Goal: Information Seeking & Learning: Learn about a topic

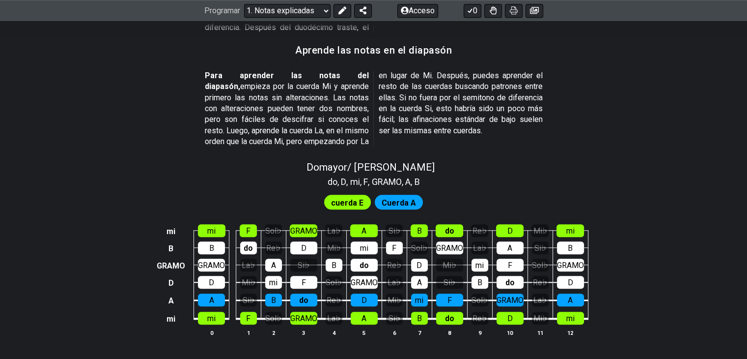
scroll to position [1032, 0]
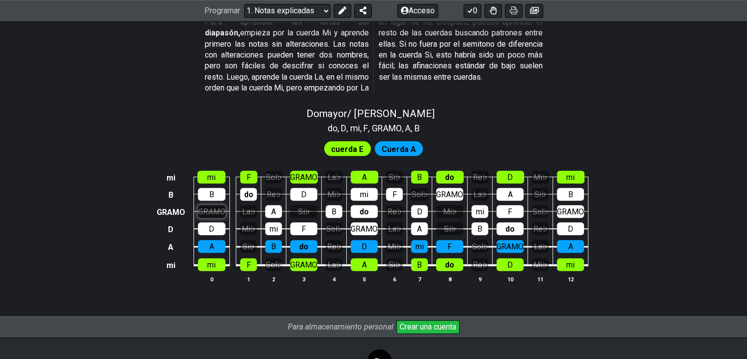
click at [214, 207] on font "GRAMO" at bounding box center [212, 211] width 28 height 9
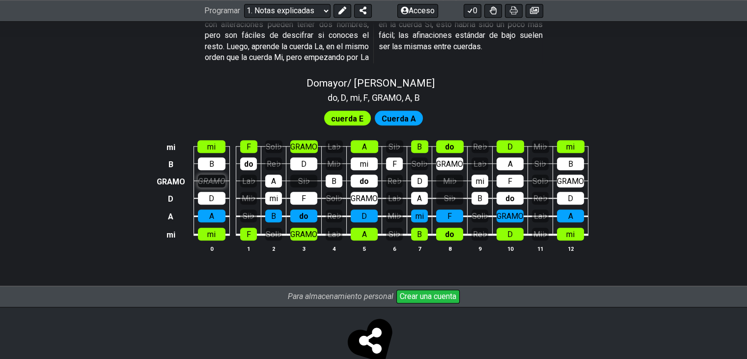
scroll to position [1079, 0]
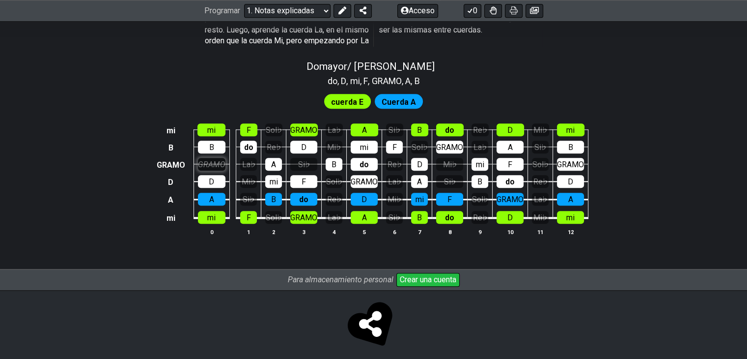
click at [218, 160] on font "GRAMO" at bounding box center [212, 164] width 28 height 9
click at [218, 160] on font "GRAMO" at bounding box center [211, 164] width 27 height 9
click at [218, 160] on font "GRAMO" at bounding box center [212, 164] width 28 height 9
click at [220, 160] on font "GRAMO" at bounding box center [211, 164] width 27 height 9
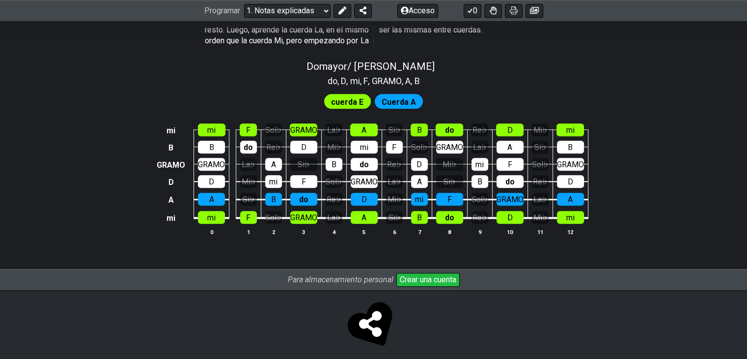
click at [237, 164] on td "Mi♭" at bounding box center [248, 173] width 25 height 18
click at [243, 160] on font "La♭" at bounding box center [248, 164] width 13 height 9
click at [244, 160] on font "La♭" at bounding box center [248, 164] width 13 height 9
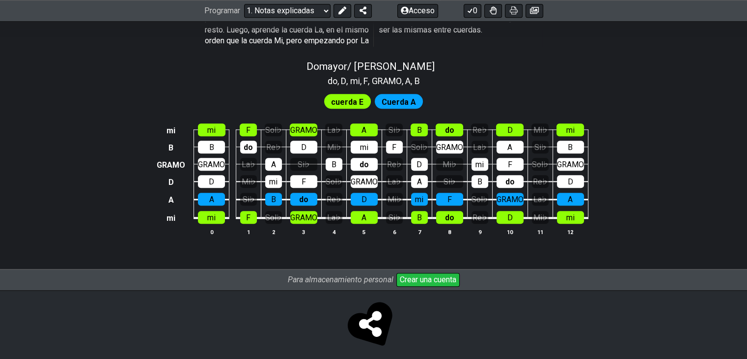
click at [351, 97] on font "cuerda E" at bounding box center [347, 101] width 32 height 9
click at [384, 97] on font "Cuerda A" at bounding box center [399, 101] width 34 height 9
click at [303, 195] on font "do" at bounding box center [303, 199] width 9 height 9
click at [301, 195] on font "do" at bounding box center [303, 199] width 9 height 9
click at [296, 125] on font "GRAMO" at bounding box center [303, 129] width 27 height 9
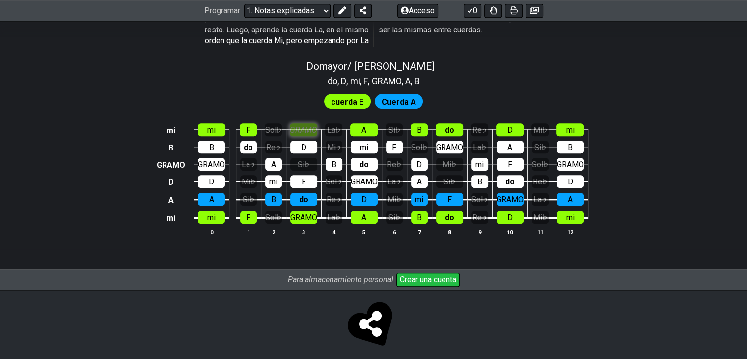
click at [296, 125] on font "GRAMO" at bounding box center [304, 129] width 28 height 9
click at [250, 160] on font "La♭" at bounding box center [248, 164] width 13 height 9
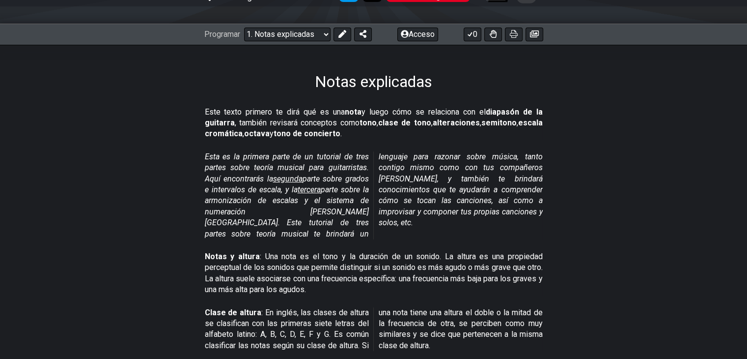
scroll to position [0, 0]
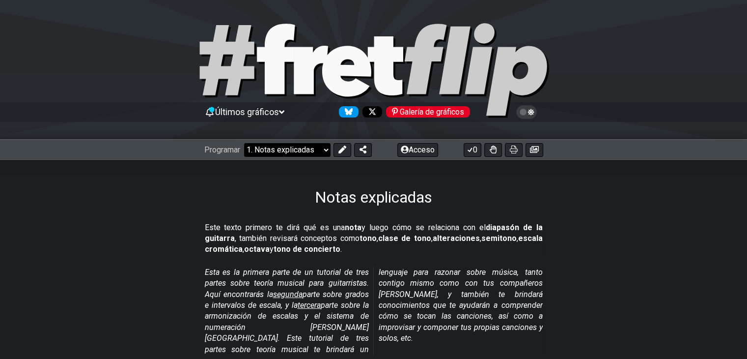
click at [298, 150] on select "¡Bienvenido a #fretflip! Preajuste inicial Preajuste personalizado Pentatónica …" at bounding box center [287, 150] width 86 height 14
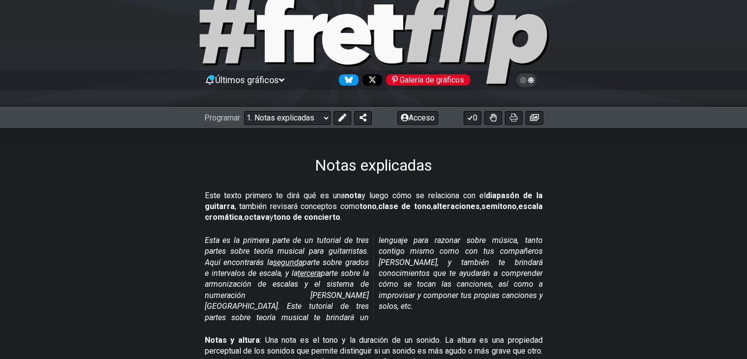
scroll to position [49, 0]
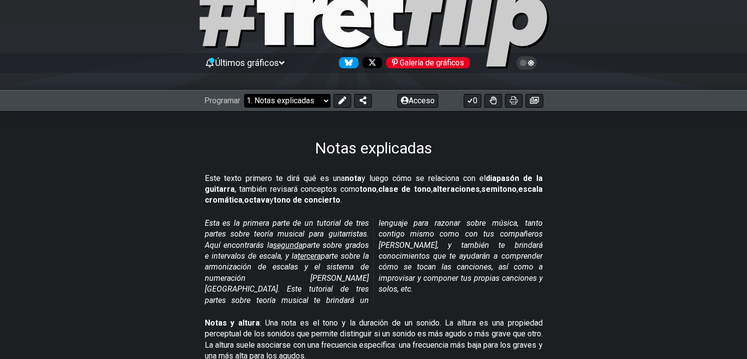
click at [325, 102] on select "¡Bienvenido a #fretflip! Preajuste inicial Preajuste personalizado Pentatónica …" at bounding box center [287, 101] width 86 height 14
click at [554, 175] on section "Este texto primero te dirá qué es una nota y luego cómo se relaciona con el dia…" at bounding box center [373, 191] width 747 height 45
click at [325, 100] on select "¡Bienvenido a #fretflip! Preajuste inicial Preajuste personalizado Pentatónica …" at bounding box center [287, 101] width 86 height 14
click at [245, 94] on select "¡Bienvenido a #fretflip! Preajuste inicial Preajuste personalizado Pentatónica …" at bounding box center [287, 101] width 86 height 14
select select "/musical-notes-explained"
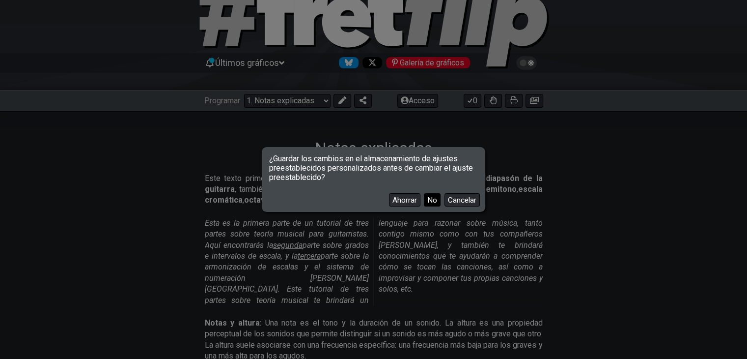
click at [428, 200] on font "No" at bounding box center [432, 200] width 10 height 9
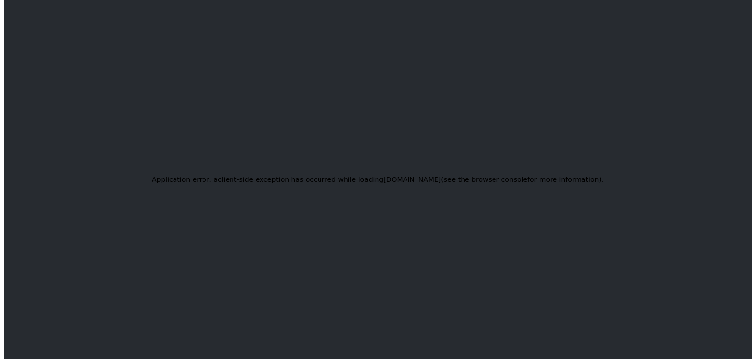
scroll to position [0, 0]
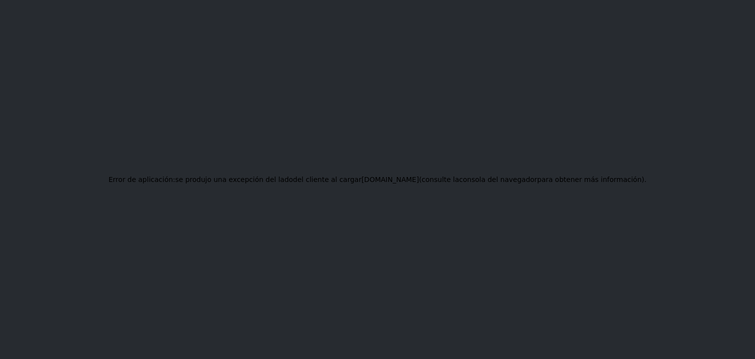
click at [445, 72] on div "Error de aplicación: se produjo una excepción del lado del cliente al cargar fr…" at bounding box center [377, 179] width 755 height 359
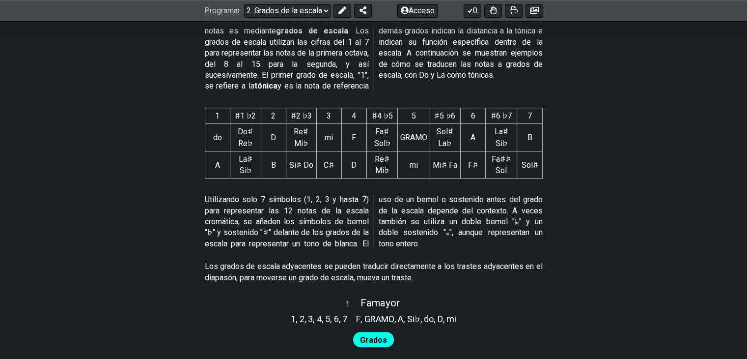
scroll to position [639, 0]
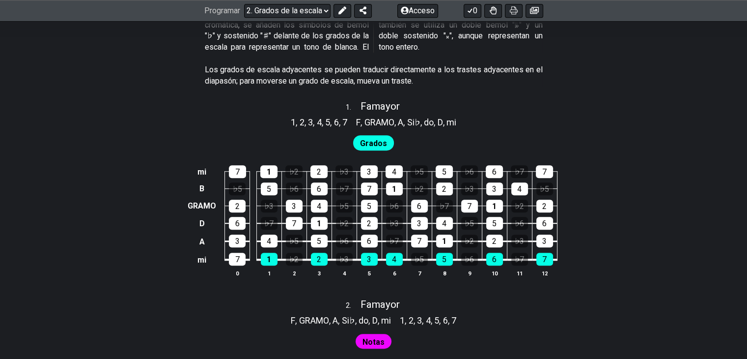
click at [380, 142] on font "Grados" at bounding box center [373, 143] width 27 height 9
click at [265, 263] on div "1" at bounding box center [269, 259] width 17 height 13
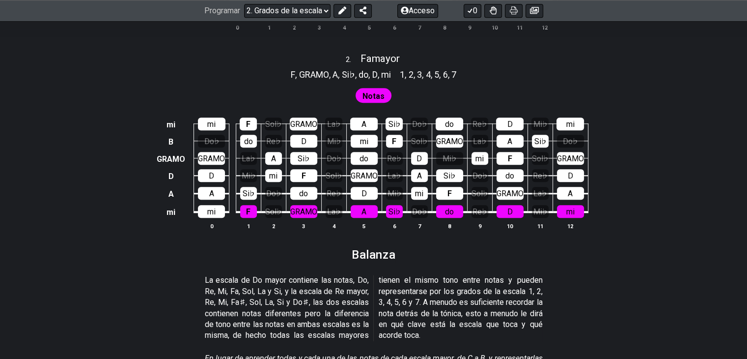
scroll to position [934, 0]
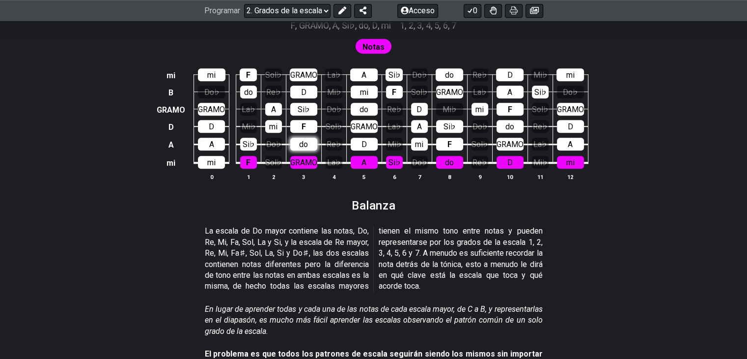
click at [306, 142] on div "do" at bounding box center [303, 144] width 27 height 13
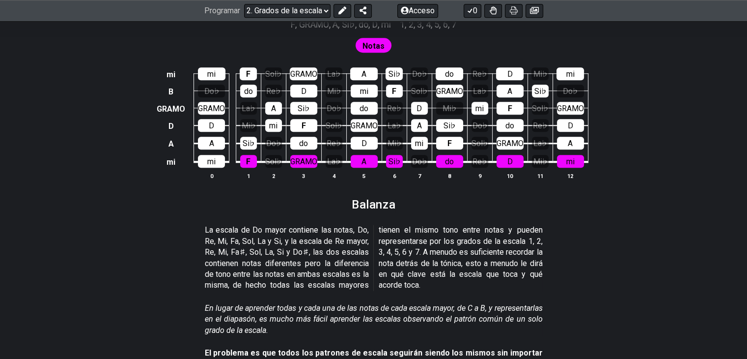
scroll to position [0, 0]
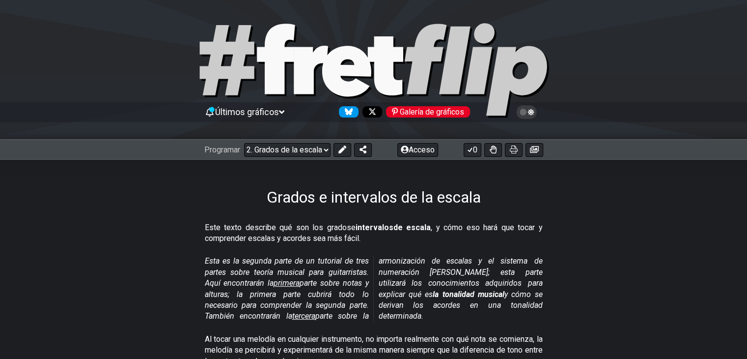
click at [269, 115] on font "Últimos gráficos" at bounding box center [247, 112] width 64 height 10
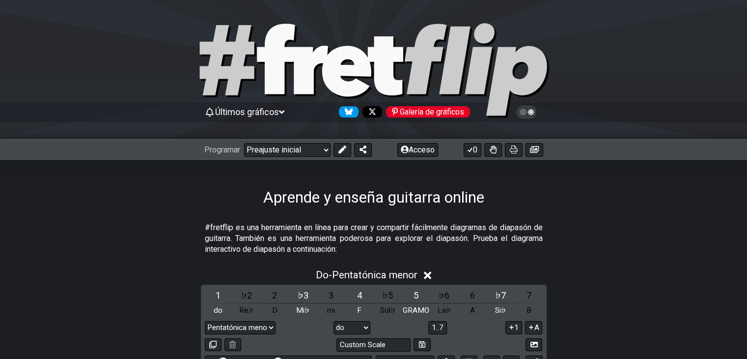
click at [523, 113] on icon at bounding box center [526, 112] width 9 height 9
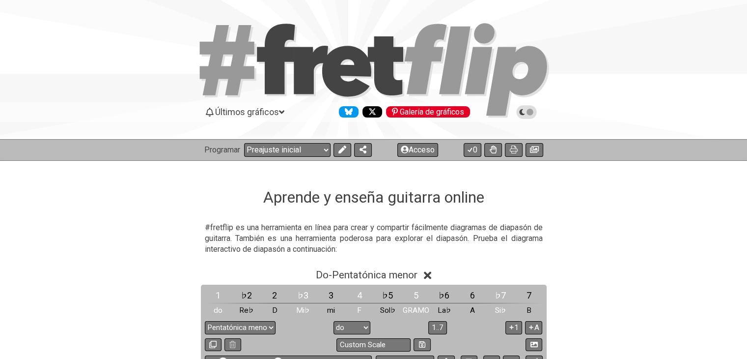
click at [523, 113] on icon at bounding box center [526, 112] width 9 height 9
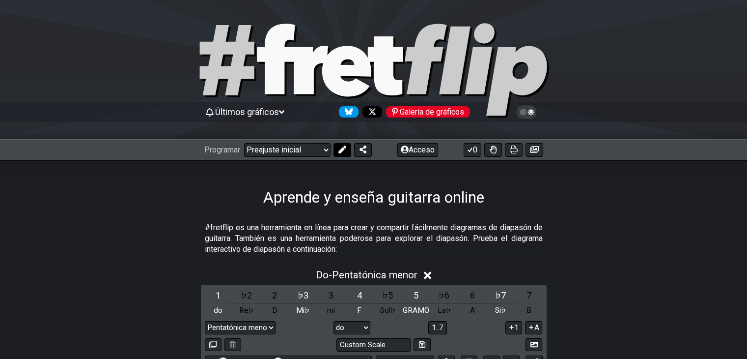
click at [346, 149] on icon at bounding box center [343, 149] width 8 height 8
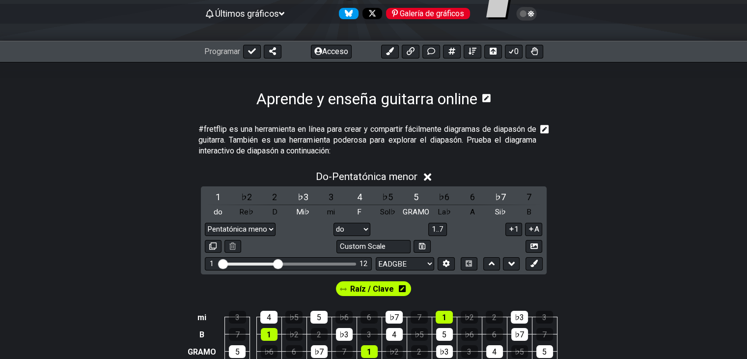
scroll to position [147, 0]
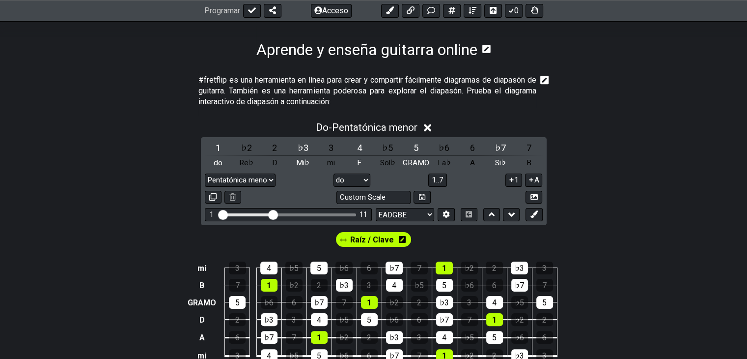
click at [274, 214] on input "Rango de trastes visible" at bounding box center [289, 214] width 140 height 0
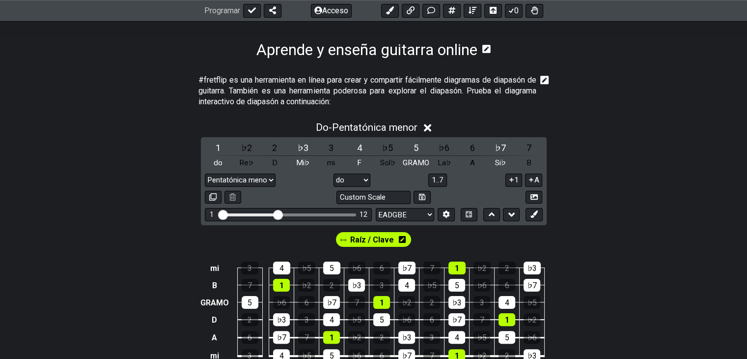
drag, startPoint x: 275, startPoint y: 213, endPoint x: 280, endPoint y: 215, distance: 5.3
click at [280, 214] on input "Rango de trastes visible" at bounding box center [289, 214] width 140 height 0
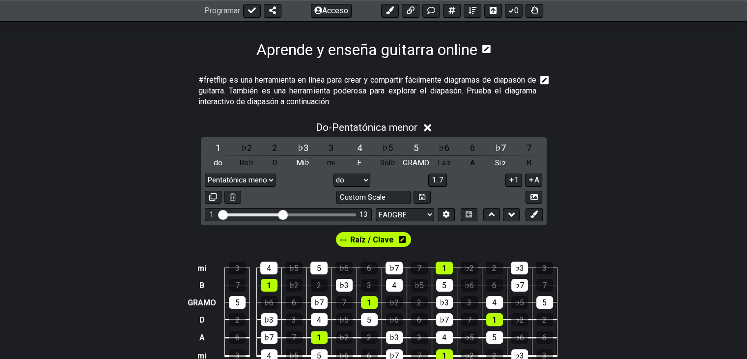
drag, startPoint x: 277, startPoint y: 215, endPoint x: 283, endPoint y: 217, distance: 6.2
click at [283, 214] on input "Rango de trastes visible" at bounding box center [289, 214] width 140 height 0
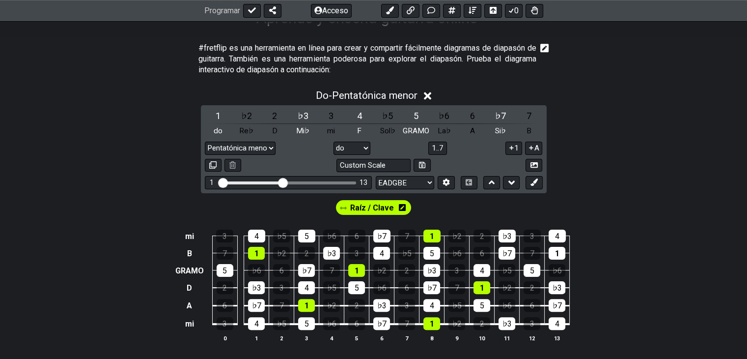
scroll to position [197, 0]
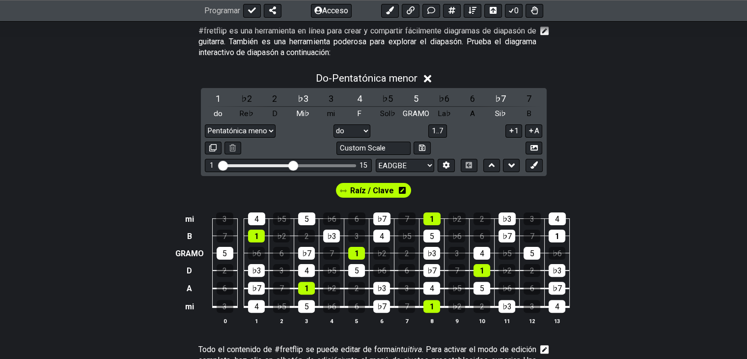
drag, startPoint x: 283, startPoint y: 166, endPoint x: 291, endPoint y: 167, distance: 8.0
click at [291, 165] on input "Rango de trastes visible" at bounding box center [289, 165] width 140 height 0
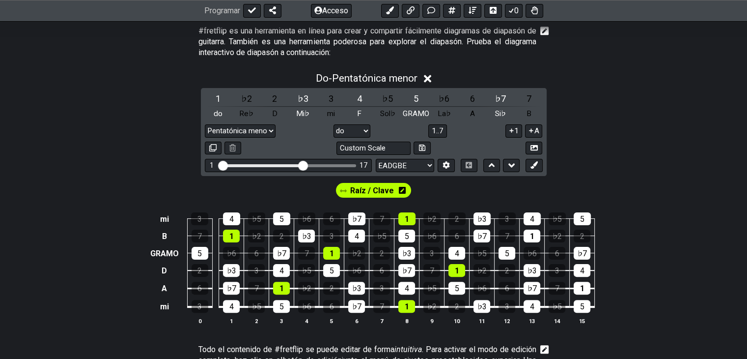
drag, startPoint x: 291, startPoint y: 167, endPoint x: 303, endPoint y: 168, distance: 11.8
click at [303, 165] on input "Rango de trastes visible" at bounding box center [289, 165] width 140 height 0
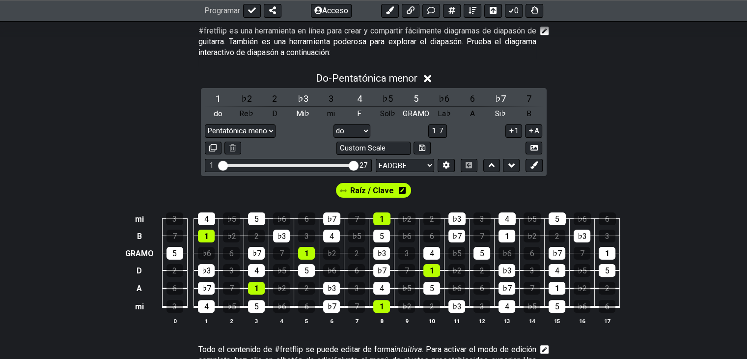
drag, startPoint x: 303, startPoint y: 168, endPoint x: 356, endPoint y: 166, distance: 52.6
click at [356, 165] on input "Rango de trastes visible" at bounding box center [289, 165] width 140 height 0
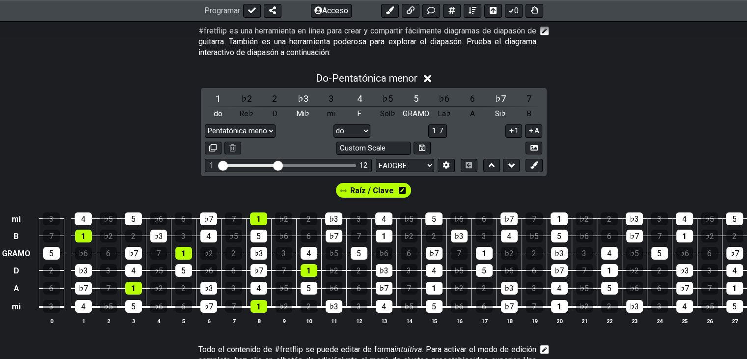
drag, startPoint x: 350, startPoint y: 165, endPoint x: 279, endPoint y: 168, distance: 71.3
click at [279, 165] on input "Rango de trastes visible" at bounding box center [289, 165] width 140 height 0
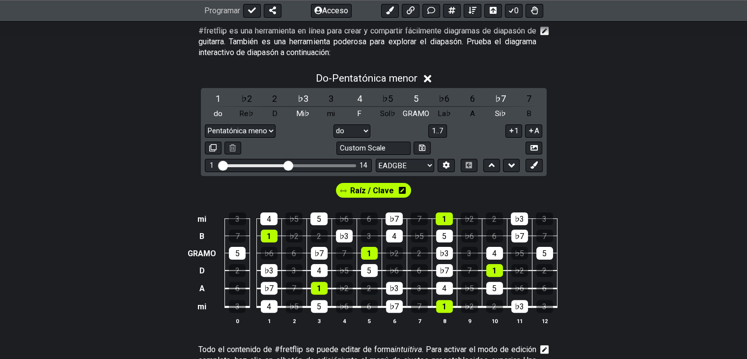
drag, startPoint x: 278, startPoint y: 166, endPoint x: 289, endPoint y: 167, distance: 11.9
click at [289, 165] on input "Rango de trastes visible" at bounding box center [289, 165] width 140 height 0
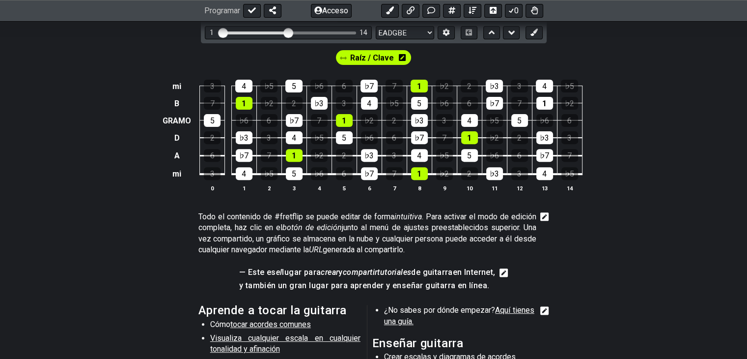
scroll to position [344, 0]
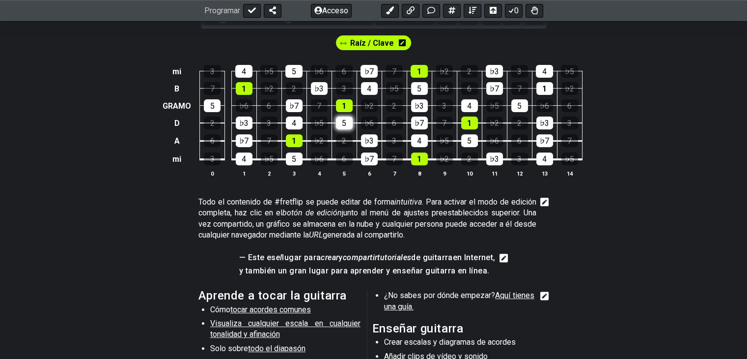
click at [341, 124] on div "5" at bounding box center [344, 122] width 17 height 13
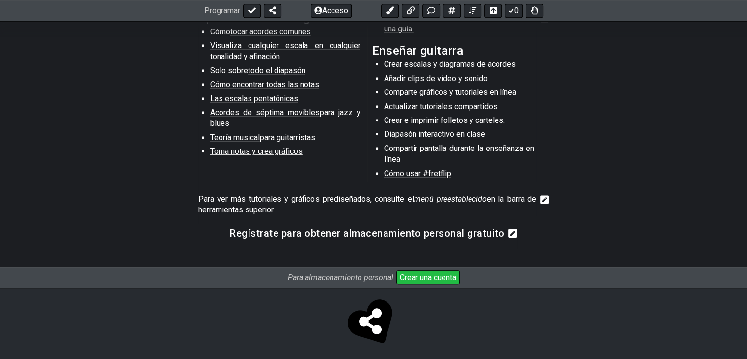
scroll to position [627, 0]
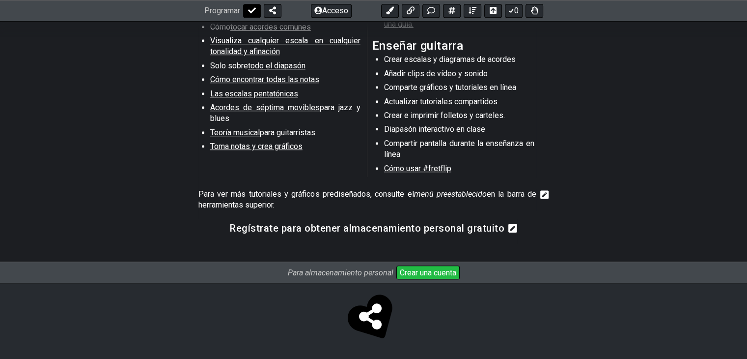
click at [256, 11] on icon at bounding box center [252, 11] width 8 height 8
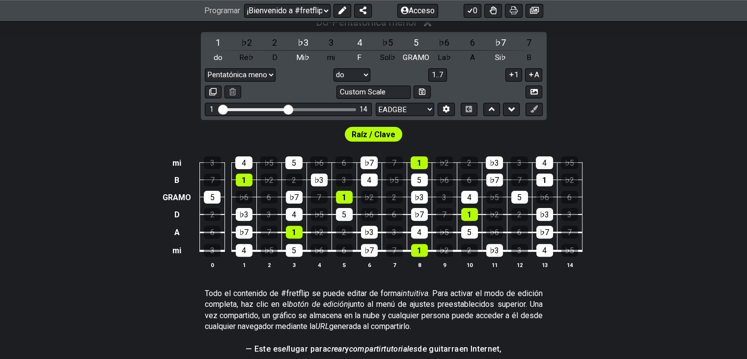
scroll to position [185, 0]
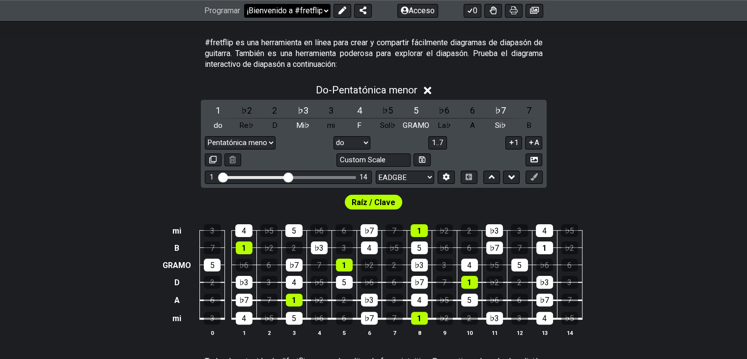
click at [324, 9] on select "¡Bienvenido a #fretflip! Preajuste inicial Preajuste personalizado Pentatónica …" at bounding box center [287, 11] width 86 height 14
click at [245, 4] on select "¡Bienvenido a #fretflip! Preajuste inicial Preajuste personalizado Pentatónica …" at bounding box center [287, 11] width 86 height 14
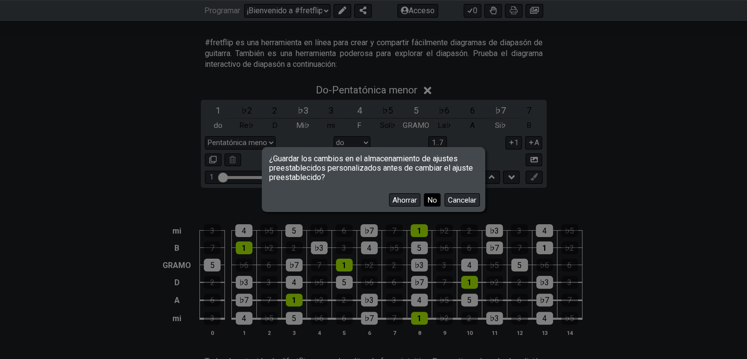
click at [430, 199] on font "No" at bounding box center [432, 200] width 10 height 9
select select "/musical-notes-explained"
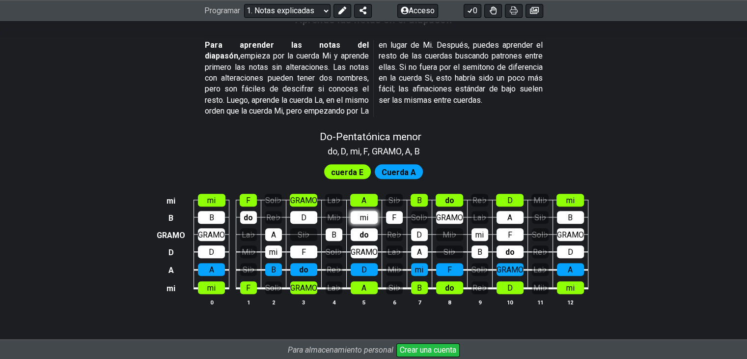
scroll to position [1081, 0]
